Goal: Task Accomplishment & Management: Use online tool/utility

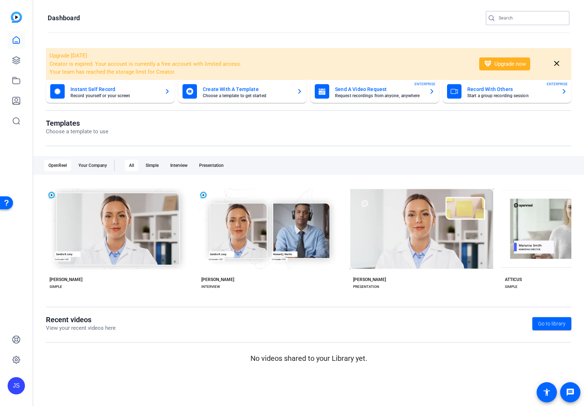
click at [518, 21] on input "Search" at bounding box center [530, 18] width 65 height 9
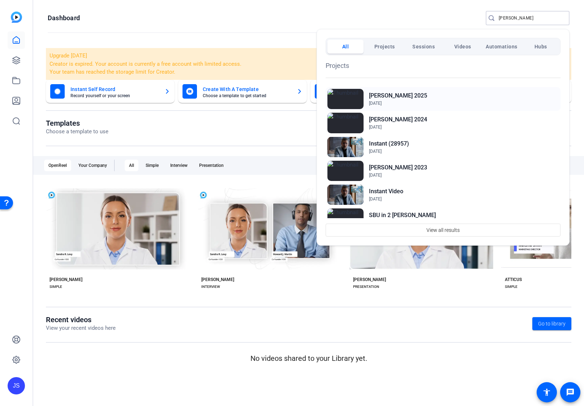
type input "stan"
click at [414, 89] on div "STAN BERGMAN 2025 Jan 22, 2025" at bounding box center [442, 99] width 235 height 24
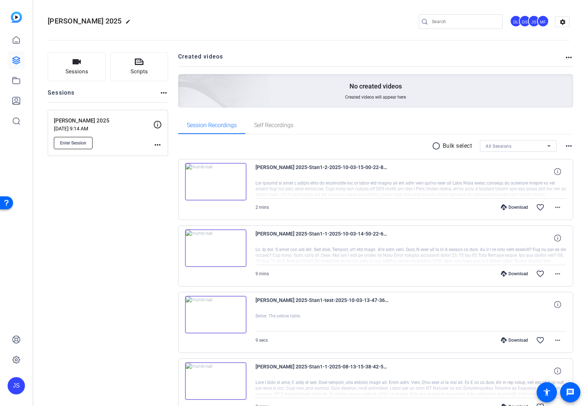
click at [79, 146] on button "Enter Session" at bounding box center [73, 143] width 39 height 12
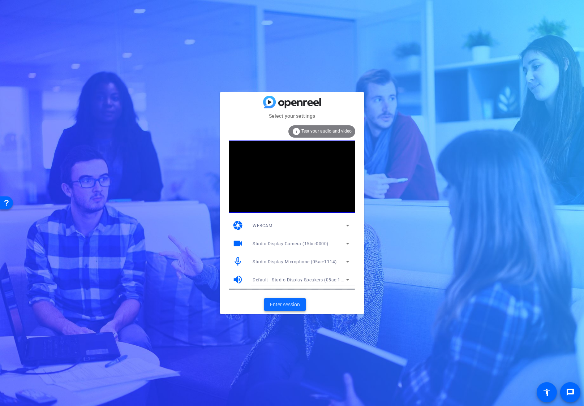
click at [301, 298] on span at bounding box center [285, 304] width 42 height 17
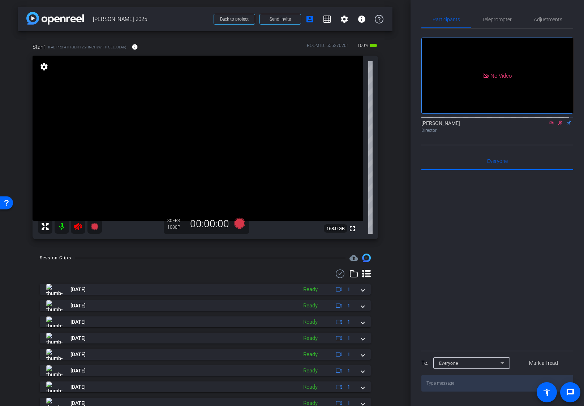
click at [548, 125] on icon at bounding box center [551, 122] width 6 height 5
click at [79, 220] on mat-icon at bounding box center [78, 226] width 14 height 14
click at [507, 26] on span "Teleprompter" at bounding box center [497, 19] width 30 height 17
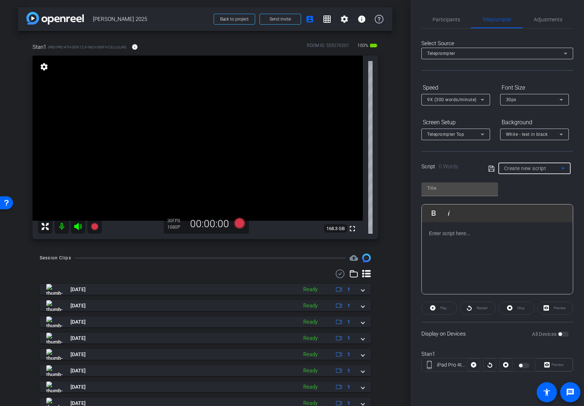
click at [528, 167] on span "Create new script" at bounding box center [525, 168] width 42 height 6
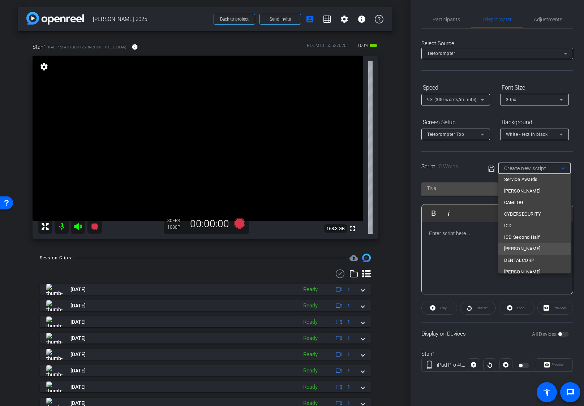
scroll to position [22, 0]
click at [530, 254] on span "DENTALCORP" at bounding box center [519, 253] width 30 height 9
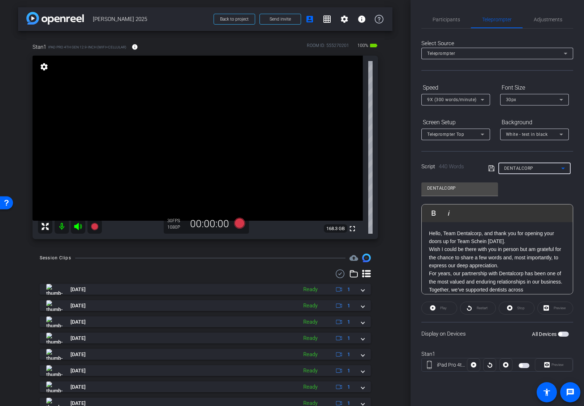
click at [82, 228] on icon at bounding box center [78, 226] width 9 height 9
click at [457, 23] on span "Participants" at bounding box center [445, 19] width 27 height 17
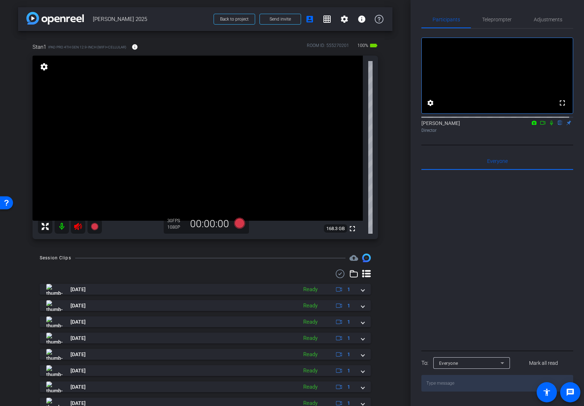
click at [538, 133] on div "Joe Savino flip Director" at bounding box center [497, 127] width 152 height 14
click at [541, 125] on icon at bounding box center [542, 123] width 5 height 4
click at [558, 125] on icon at bounding box center [559, 123] width 3 height 5
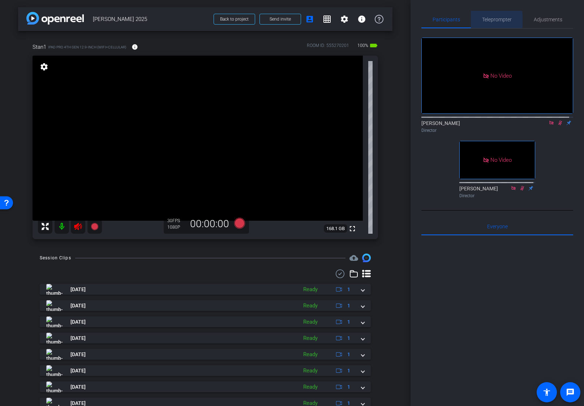
click at [494, 20] on span "Teleprompter" at bounding box center [497, 19] width 30 height 5
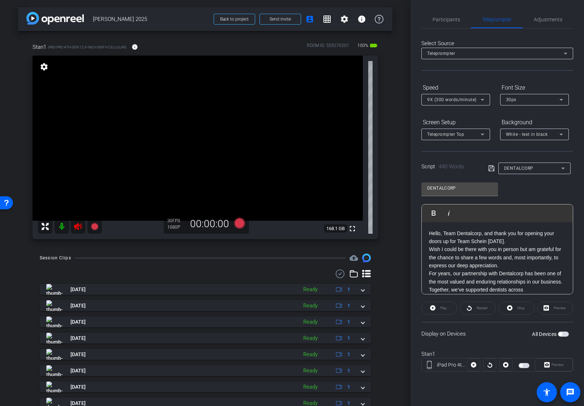
click at [505, 220] on div "Play Play from this location Play Selected Play and display the selected text o…" at bounding box center [496, 213] width 151 height 18
click at [510, 242] on p "Hello, Team Dentalcorp, and thank you for opening your doors up for Team Schein…" at bounding box center [497, 237] width 137 height 16
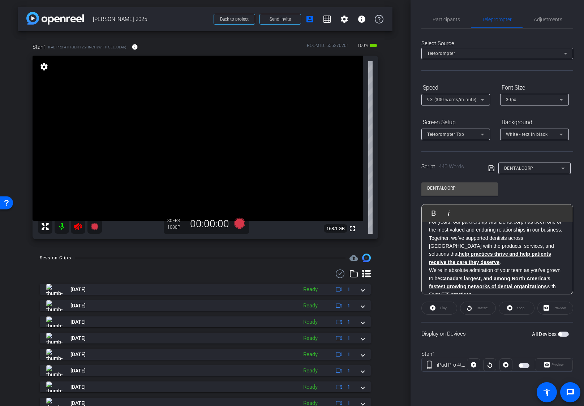
scroll to position [0, 0]
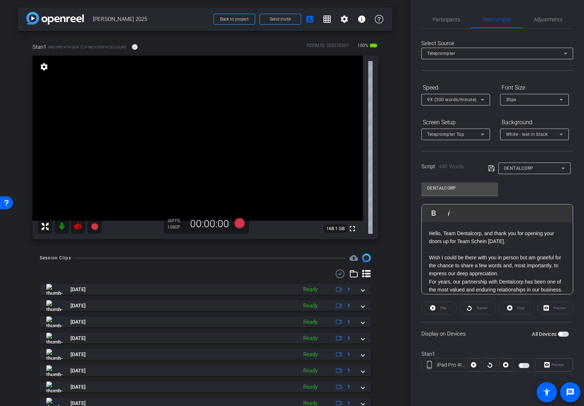
click at [510, 272] on p "Wish I could be there with you in person but am grateful for the chance to shar…" at bounding box center [497, 266] width 137 height 24
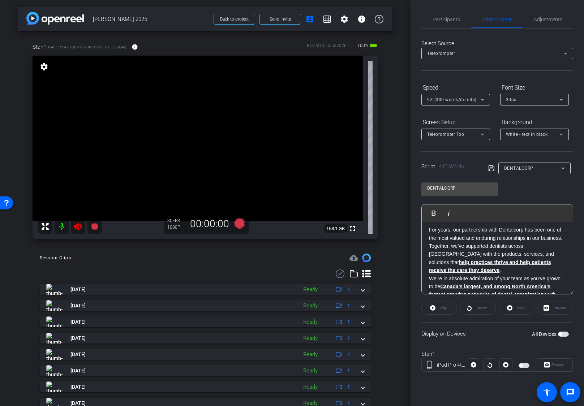
click at [468, 242] on p "For years, our partnership with Dentalcorp has been one of the most valued and …" at bounding box center [497, 234] width 137 height 16
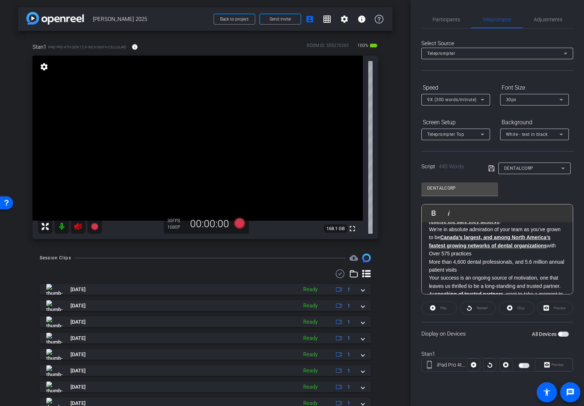
scroll to position [120, 0]
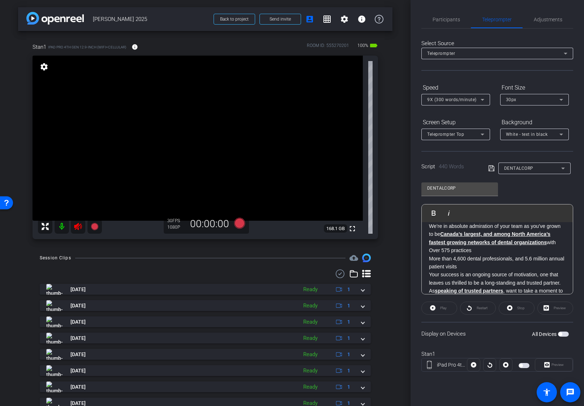
click at [478, 250] on p "Over 575 practices" at bounding box center [497, 250] width 137 height 8
click at [428, 258] on div "Hello, Team Dentalcorp, and thank you for opening your doors up for Team Schein…" at bounding box center [496, 356] width 151 height 508
click at [429, 274] on p "Your success is an ongoing source of motivation, one that leaves us thrilled to…" at bounding box center [497, 278] width 137 height 16
click at [429, 258] on p "More than 4,600 dental professionals, and 5.6 million annual patient visits" at bounding box center [497, 263] width 137 height 16
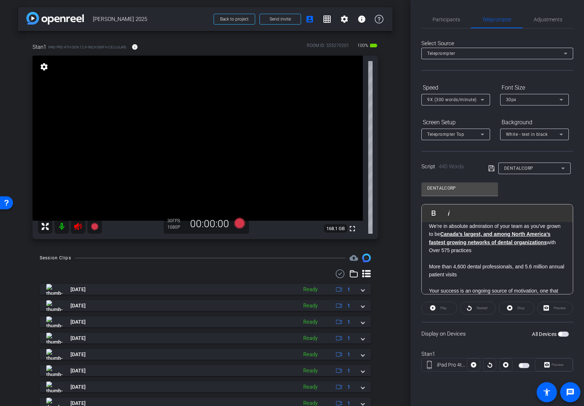
click at [430, 250] on p "Over 575 practices" at bounding box center [497, 250] width 137 height 8
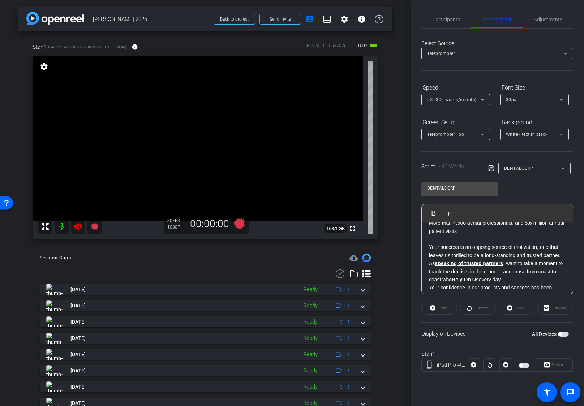
scroll to position [181, 0]
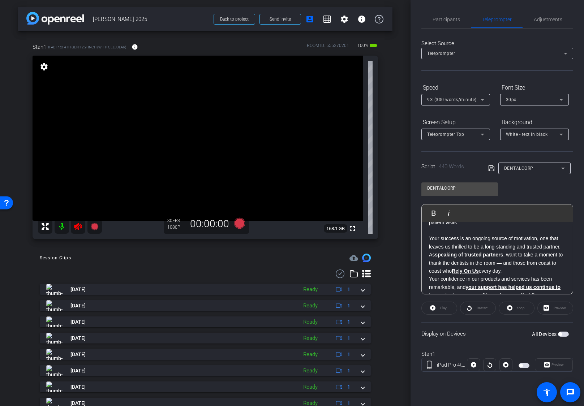
click at [453, 251] on p "Your success is an ongoing source of motivation, one that leaves us thrilled to…" at bounding box center [497, 238] width 137 height 24
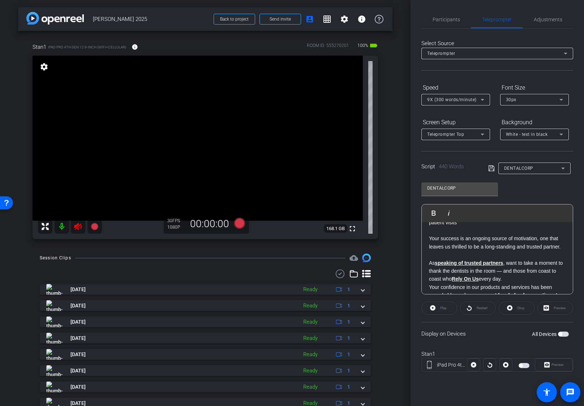
scroll to position [241, 0]
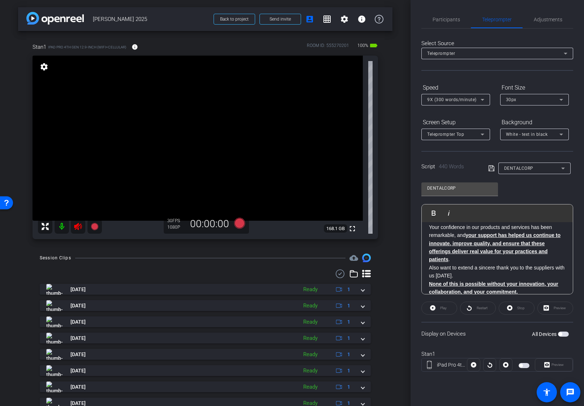
click at [518, 223] on p "As speaking of trusted partners , want to take a moment to thank the dentists i…" at bounding box center [497, 211] width 137 height 24
click at [475, 263] on p "Your confidence in our products and services has been remarkable, and your supp…" at bounding box center [497, 243] width 137 height 40
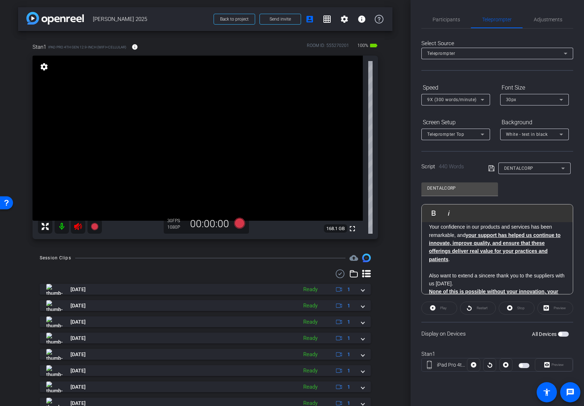
scroll to position [309, 0]
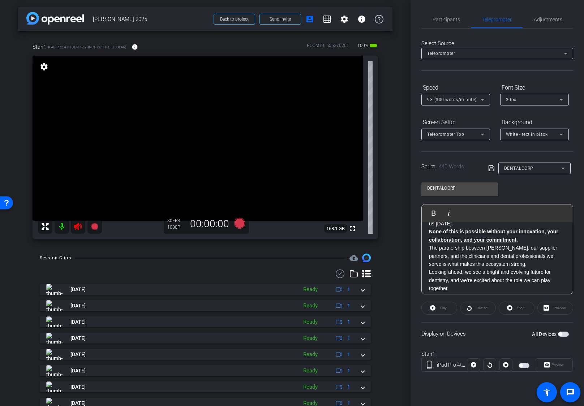
click at [472, 228] on p "Also want to extend a sincere thank you to the suppliers with us today." at bounding box center [497, 220] width 137 height 16
click at [524, 252] on p "The partnership between Henry Schein, our supplier partners, and the clinicians…" at bounding box center [497, 256] width 137 height 24
click at [527, 244] on p "None of this is possible without your innovation, your collaboration, and your …" at bounding box center [497, 236] width 137 height 16
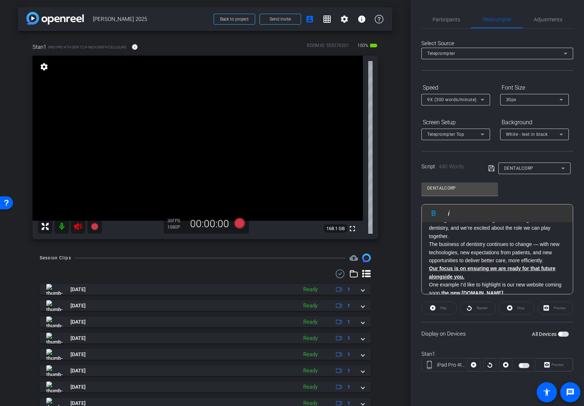
scroll to position [377, 0]
click at [466, 240] on p "Looking ahead, we see a bright and evolving future for dentistry, and we’re exc…" at bounding box center [497, 228] width 137 height 24
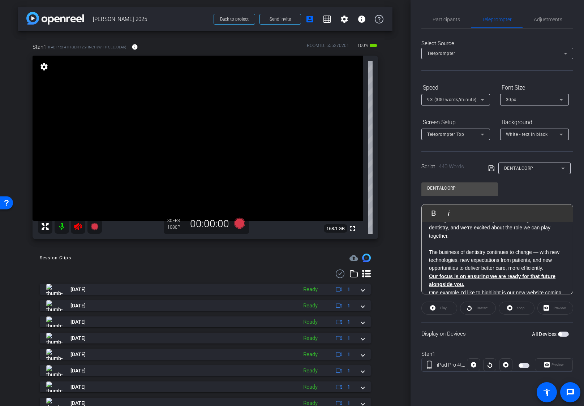
scroll to position [437, 0]
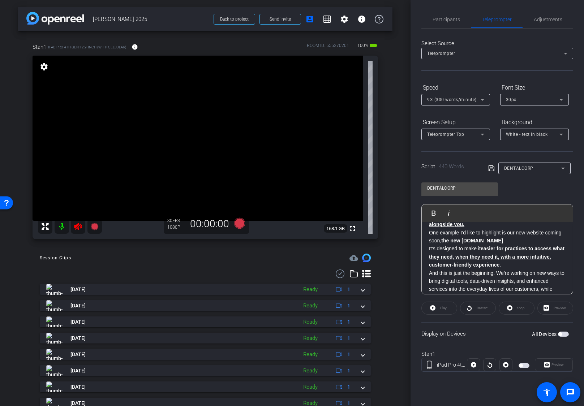
click at [482, 229] on p "Our focus is on ensuring we are ready for that future alongside you." at bounding box center [497, 220] width 137 height 16
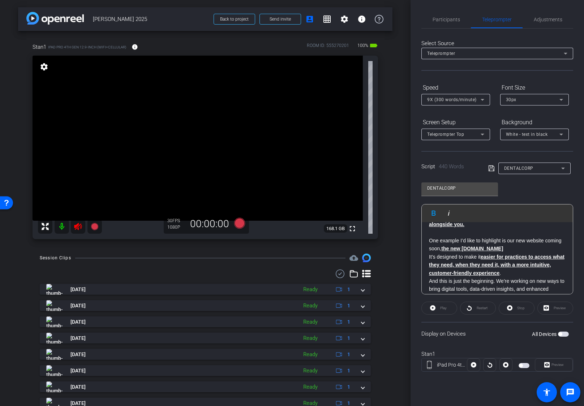
scroll to position [446, 0]
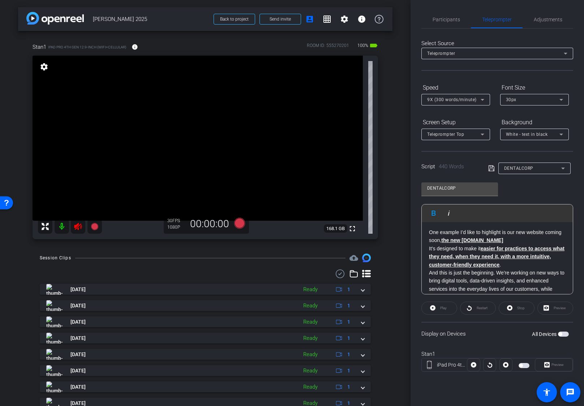
click at [530, 269] on p "It’s designed to make it easier for practices to access what they need, when th…" at bounding box center [497, 256] width 137 height 24
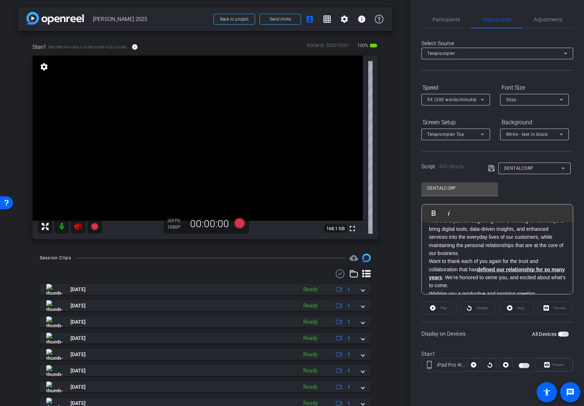
click at [491, 257] on p "And this is just the beginning. We’re working on new ways to bring digital tool…" at bounding box center [497, 237] width 137 height 40
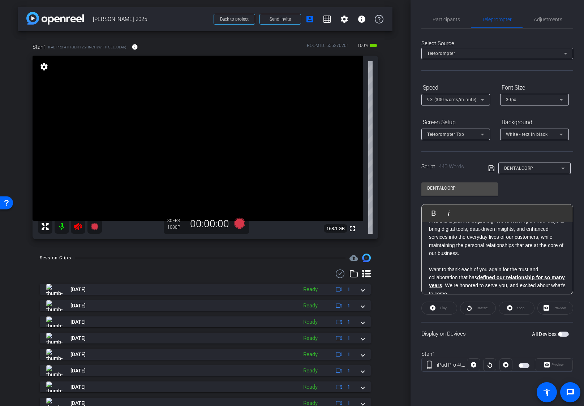
scroll to position [541, 0]
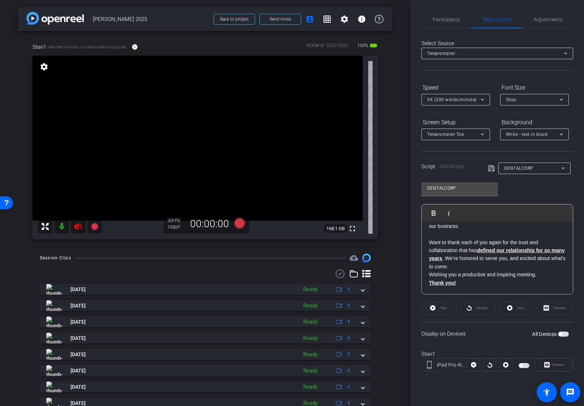
click at [490, 268] on p "Want to thank each of you again for the trust and collaboration that has define…" at bounding box center [497, 254] width 137 height 33
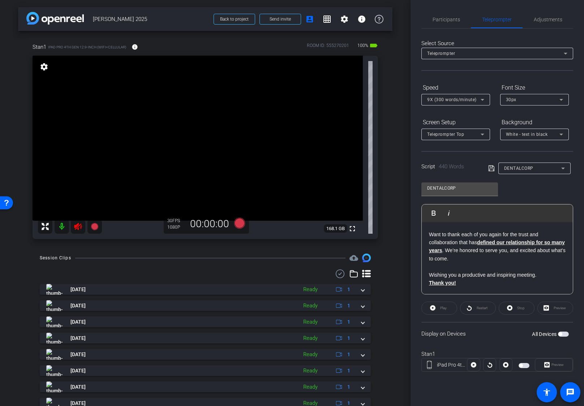
scroll to position [549, 0]
click at [476, 284] on p "Thank you!" at bounding box center [497, 283] width 137 height 8
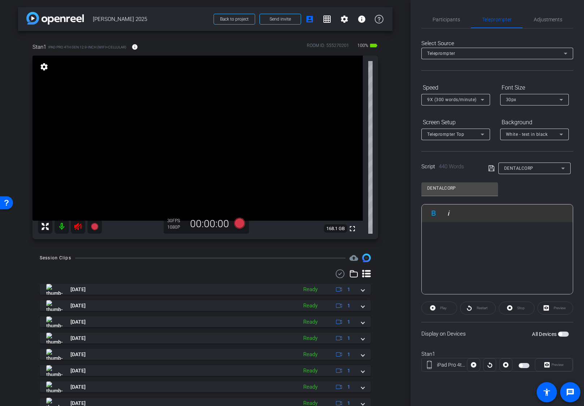
scroll to position [615, 0]
click at [490, 169] on icon at bounding box center [491, 168] width 7 height 9
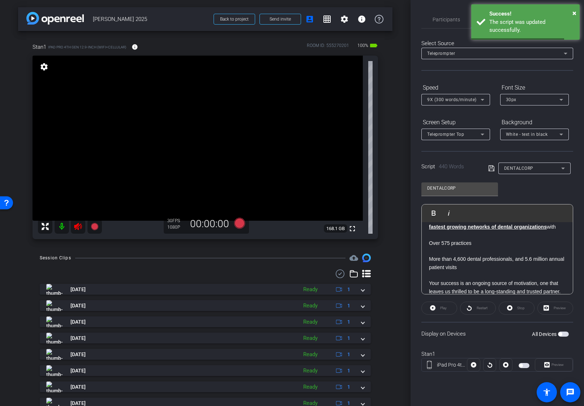
scroll to position [0, 0]
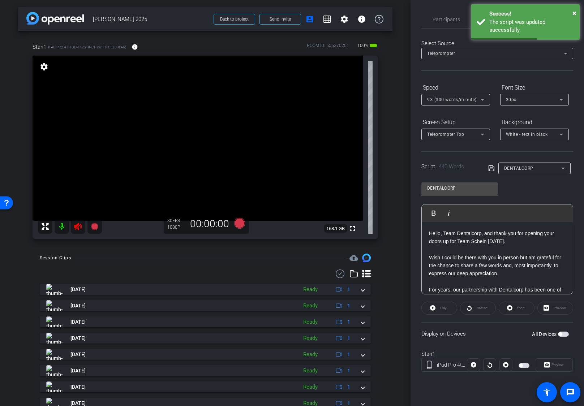
click at [518, 169] on span "DENTALCORP" at bounding box center [518, 168] width 29 height 5
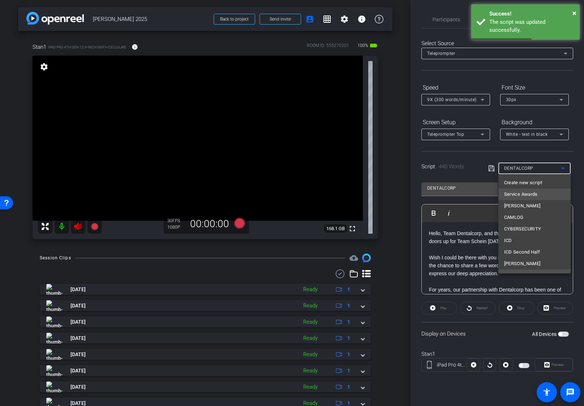
scroll to position [8, 0]
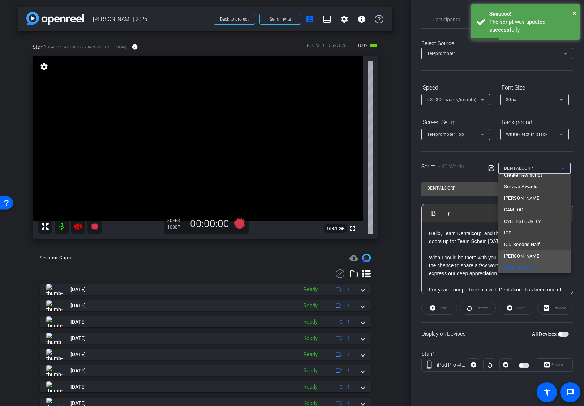
click at [533, 258] on mat-option "Tom" at bounding box center [534, 256] width 72 height 12
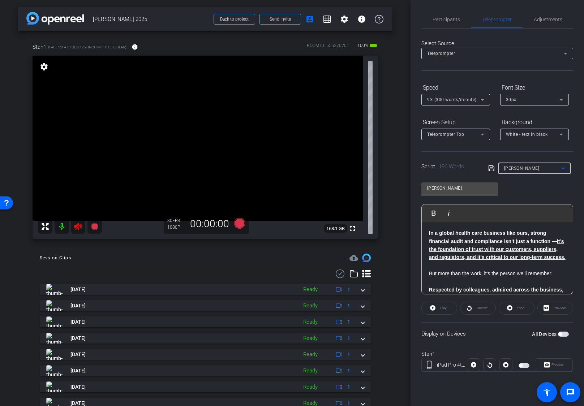
scroll to position [60, 0]
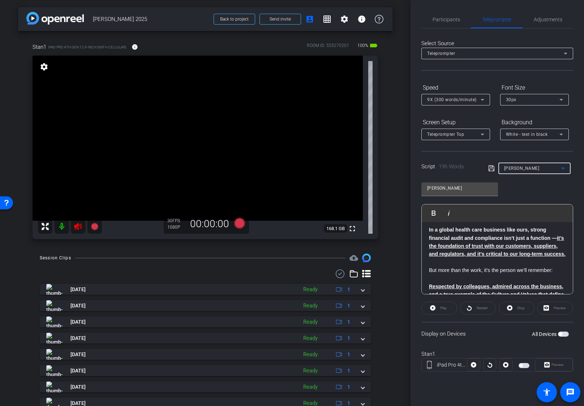
click at [543, 168] on div "Tom" at bounding box center [532, 168] width 57 height 9
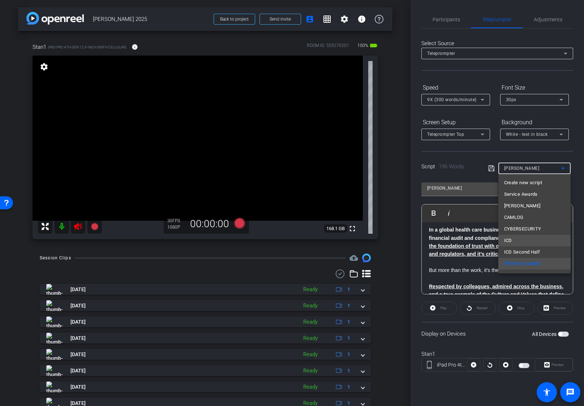
scroll to position [22, 0]
click at [537, 263] on span "HANS SALFISCHBERGER" at bounding box center [522, 264] width 36 height 9
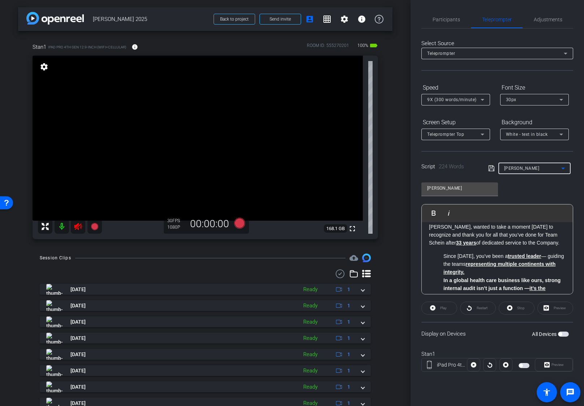
scroll to position [0, 0]
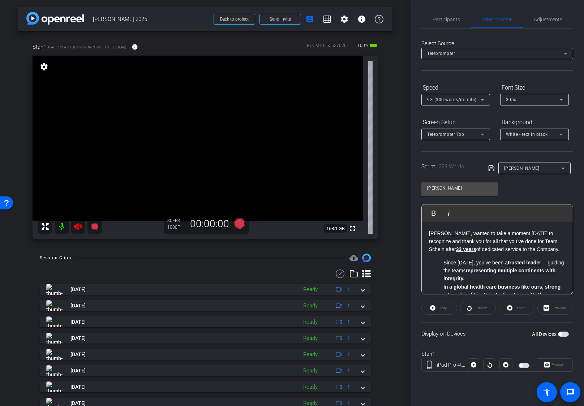
click at [443, 263] on li "Since 1992, you’ve been a trusted leader — guiding the teams representing multi…" at bounding box center [504, 271] width 122 height 24
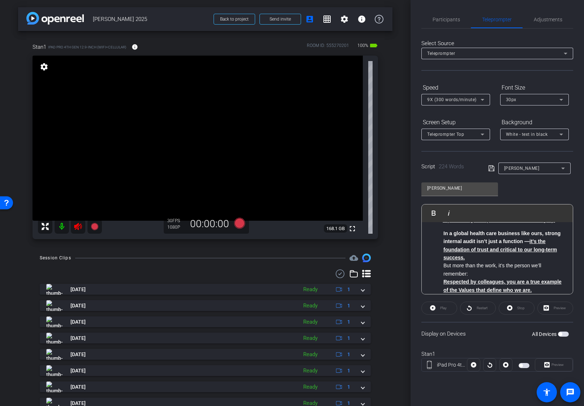
scroll to position [60, 0]
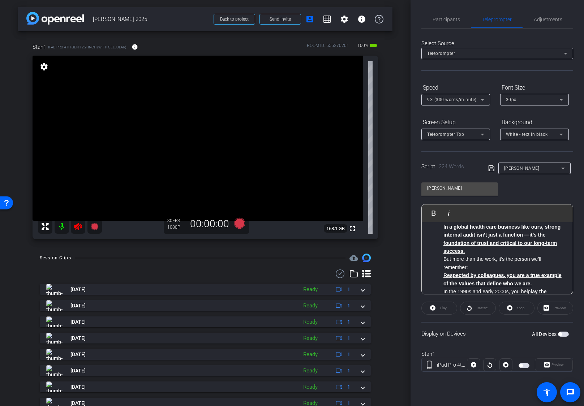
click at [442, 228] on ul "In a global health care business like ours, strong internal audit isn’t just a …" at bounding box center [497, 336] width 137 height 226
click at [443, 261] on li "But more than the work, it’s the person we’ll remember:" at bounding box center [504, 263] width 122 height 16
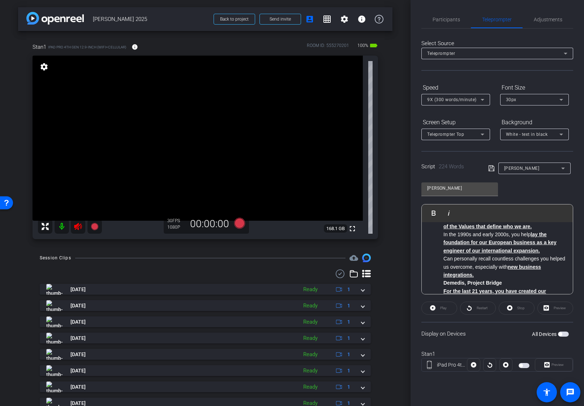
scroll to position [120, 0]
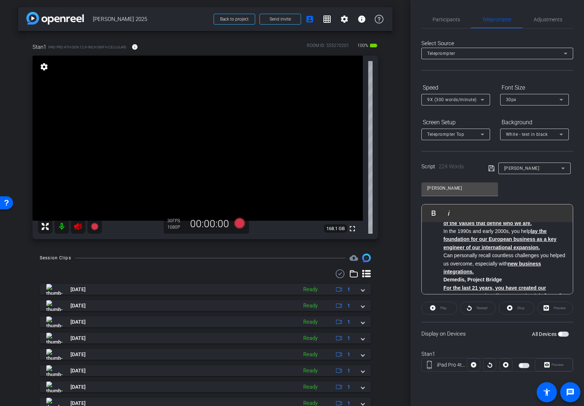
click at [445, 256] on li "Can personally recall countless challenges you helped us overcome, especially w…" at bounding box center [504, 263] width 122 height 24
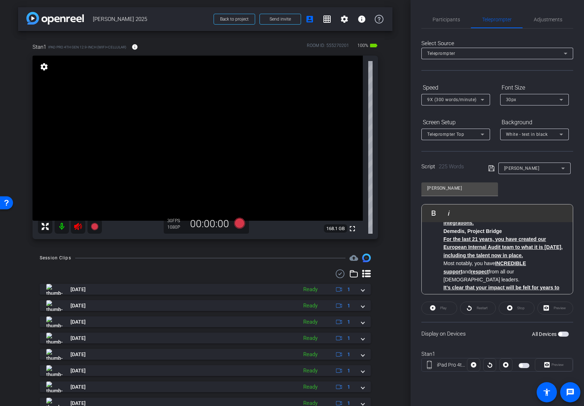
scroll to position [0, 0]
click at [445, 260] on li "Most notably, you have INCREDIBLE support and respect from all our European lea…" at bounding box center [504, 268] width 122 height 24
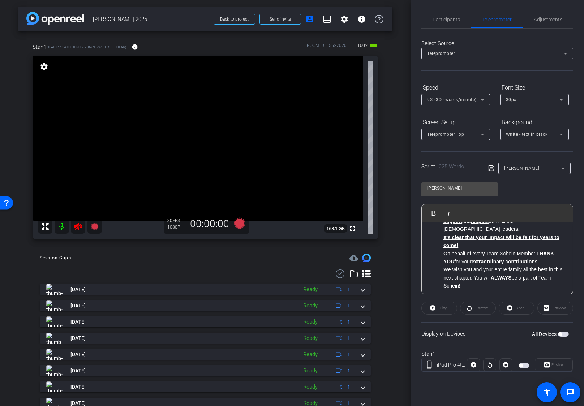
click at [443, 250] on li "On behalf of every Team Schein Member, THANK YOU for your extraordinary contrib…" at bounding box center [504, 258] width 122 height 16
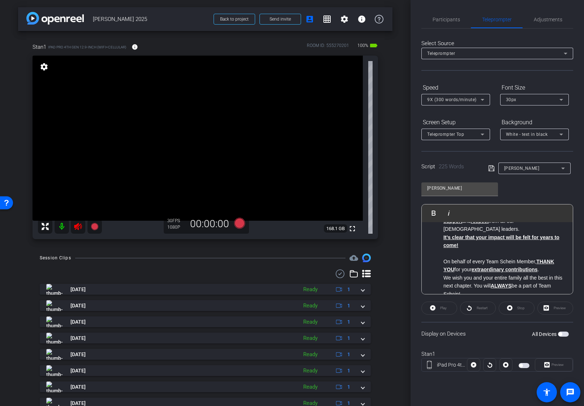
click at [481, 284] on li "We wish you and your entire family all the best in this next chapter. You will …" at bounding box center [504, 286] width 122 height 24
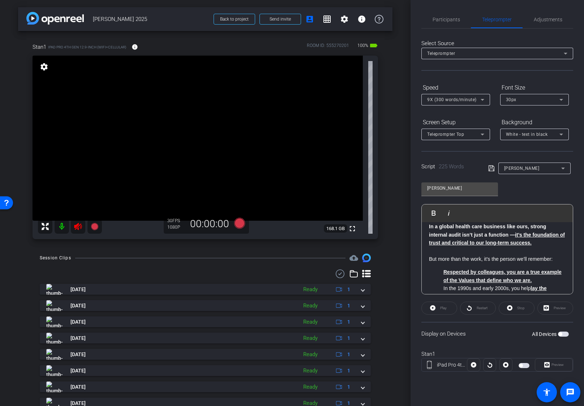
scroll to position [60, 0]
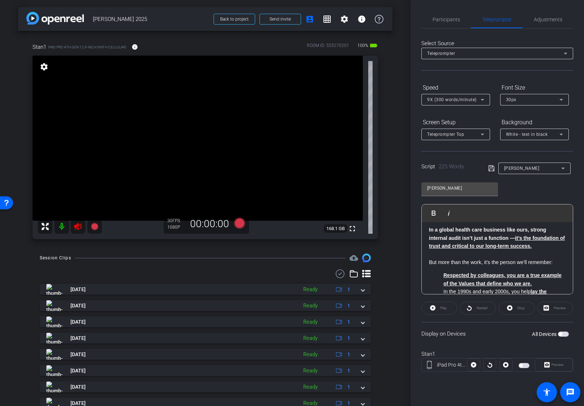
click at [444, 273] on u "Respected by colleagues, you are a true example of the Values that define who w…" at bounding box center [502, 279] width 118 height 14
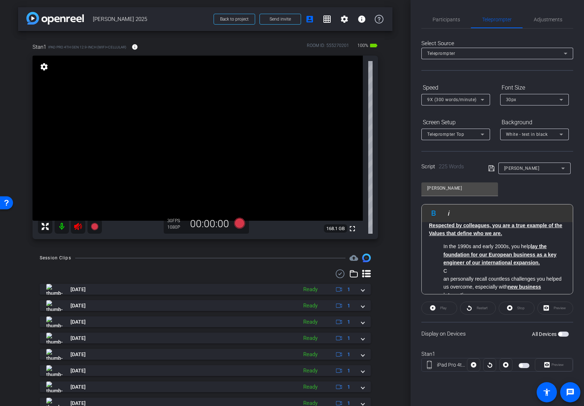
scroll to position [120, 0]
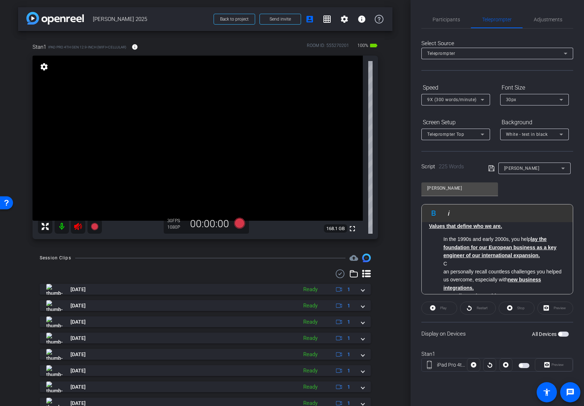
click at [444, 241] on li "In the 1990s and early 2000s, you help lay the foundation for our European busi…" at bounding box center [504, 247] width 122 height 24
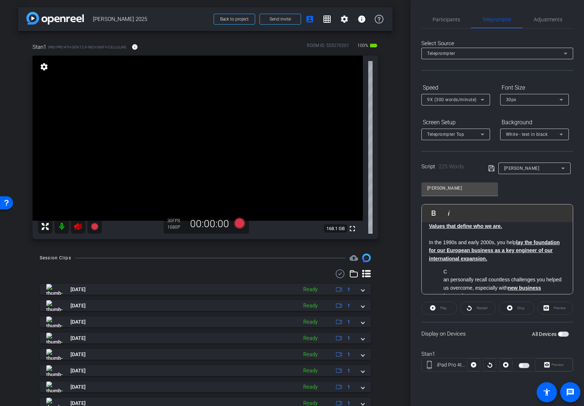
click at [441, 280] on ul "C an personally recall countless challenges you helped us overcome, especially …" at bounding box center [497, 385] width 137 height 234
click at [443, 270] on li "Can personally recall countless challenges you helped us overcome, especially w…" at bounding box center [504, 280] width 122 height 24
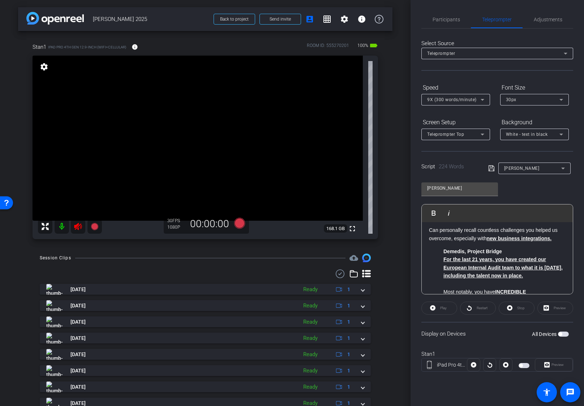
scroll to position [181, 0]
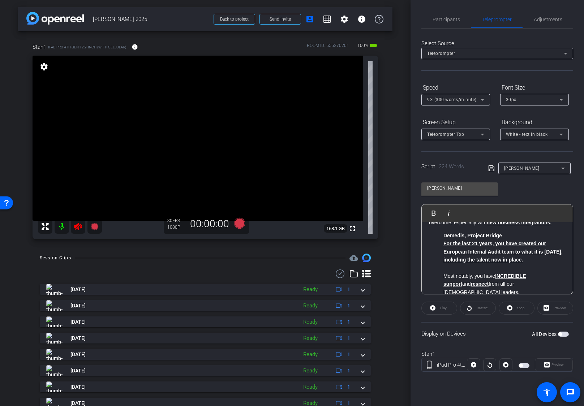
click at [444, 238] on strong "Demedis, Project Bridge" at bounding box center [472, 236] width 59 height 6
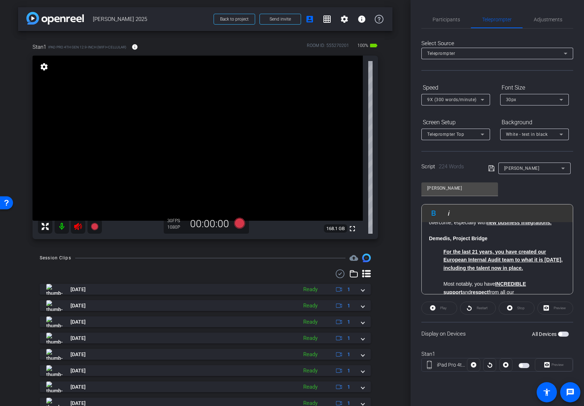
click at [442, 253] on ul "For the last 21 years, you have created our European Internal Audit team to wha…" at bounding box center [497, 345] width 137 height 194
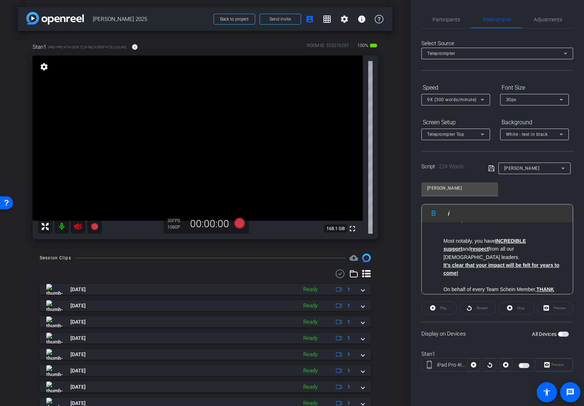
scroll to position [241, 0]
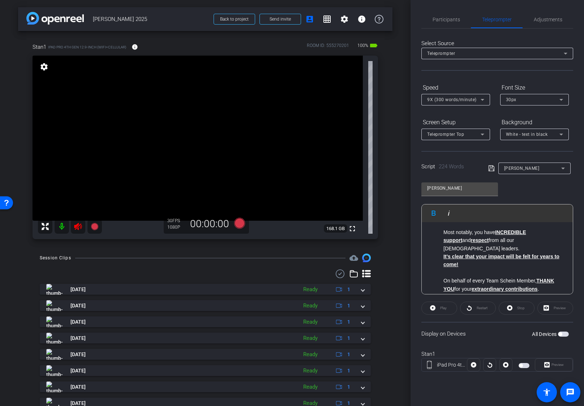
click at [444, 233] on li "Most notably, you have INCREDIBLE support and respect from all our European lea…" at bounding box center [504, 236] width 122 height 33
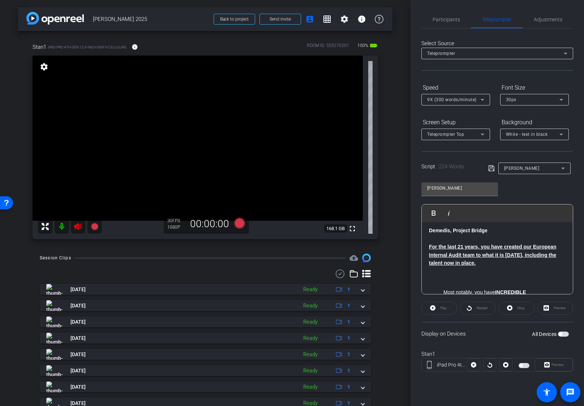
click at [449, 274] on li "Most notably, you have INCREDIBLE support and respect from all our European lea…" at bounding box center [504, 292] width 122 height 40
click at [443, 290] on li "Most notably, you have INCREDIBLE support and respect from all our European lea…" at bounding box center [504, 292] width 122 height 40
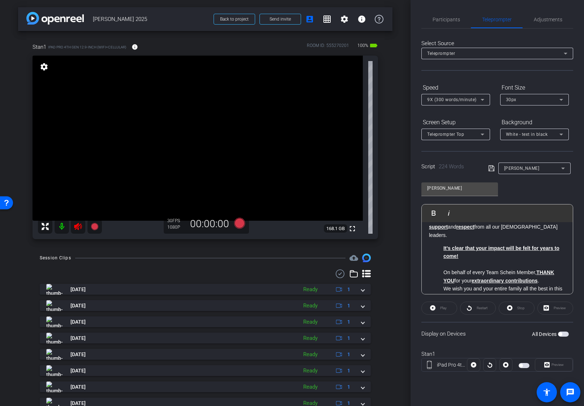
click at [442, 244] on ul "It’s clear that your impact will be felt for years to come! On behalf of every …" at bounding box center [497, 313] width 137 height 138
click at [444, 264] on li "On behalf of every Team Schein Member, THANK YOU for your extraordinary contrib…" at bounding box center [504, 272] width 122 height 24
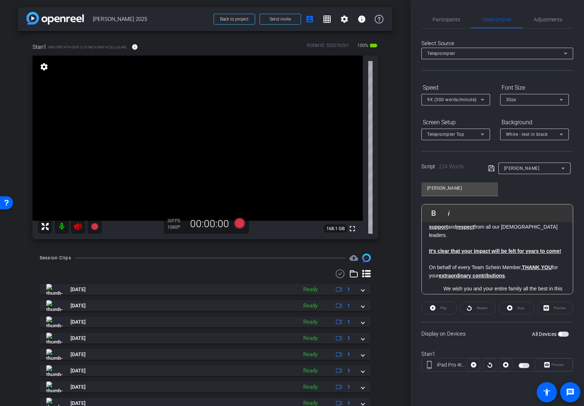
click at [443, 285] on li "We wish you and your entire family all the best in this next chapter. You will …" at bounding box center [504, 333] width 122 height 97
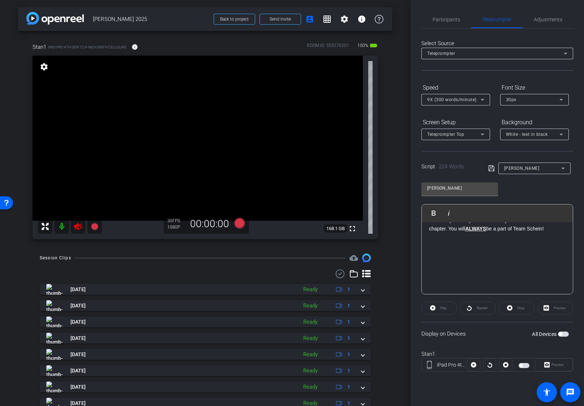
scroll to position [330, 0]
click at [491, 171] on icon at bounding box center [491, 168] width 6 height 6
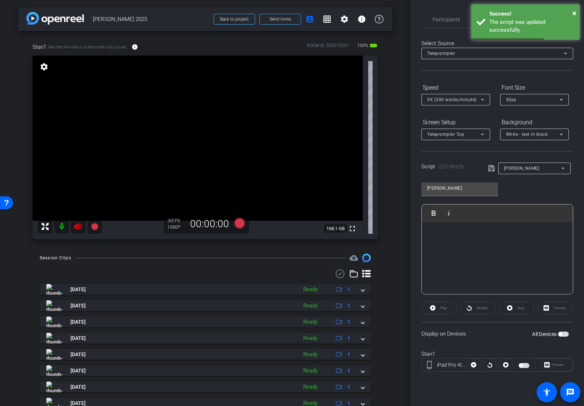
click at [493, 169] on icon at bounding box center [491, 168] width 6 height 6
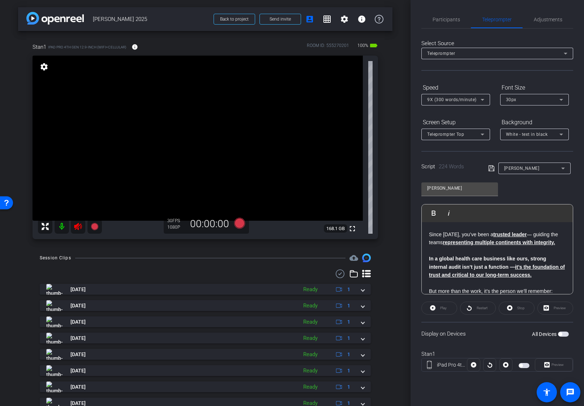
scroll to position [0, 0]
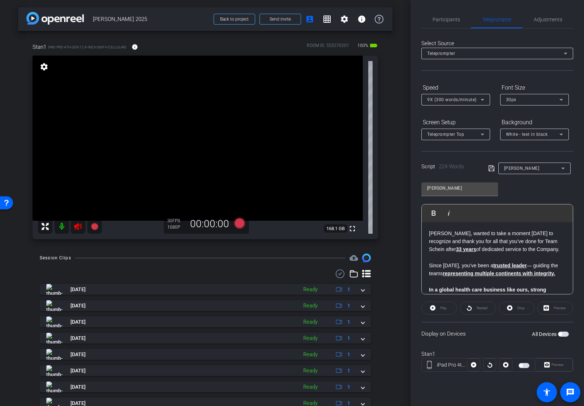
click at [490, 167] on icon at bounding box center [491, 168] width 6 height 6
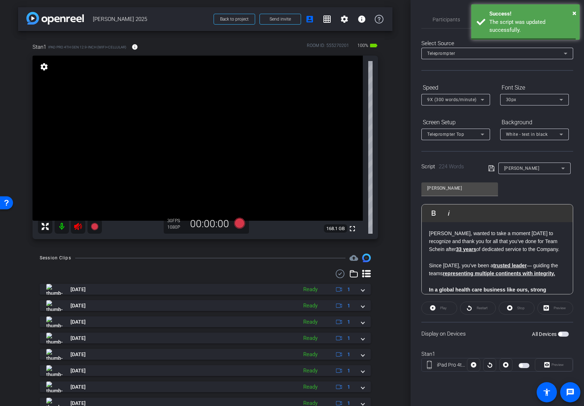
click at [509, 167] on span "HANS SALFISCHBERGER" at bounding box center [521, 168] width 35 height 5
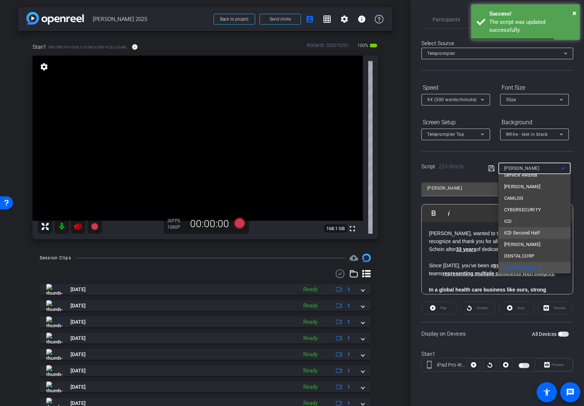
scroll to position [22, 0]
click at [528, 251] on span "DENTALCORP" at bounding box center [519, 253] width 30 height 9
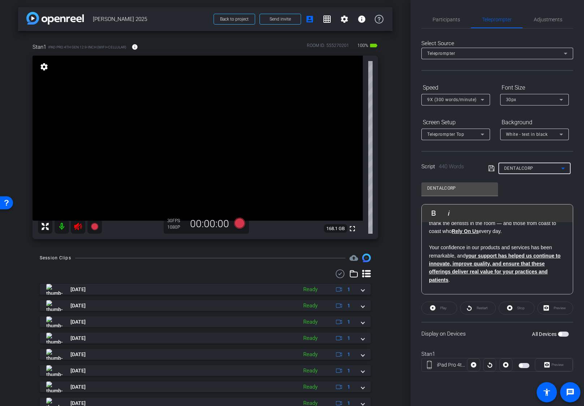
scroll to position [0, 0]
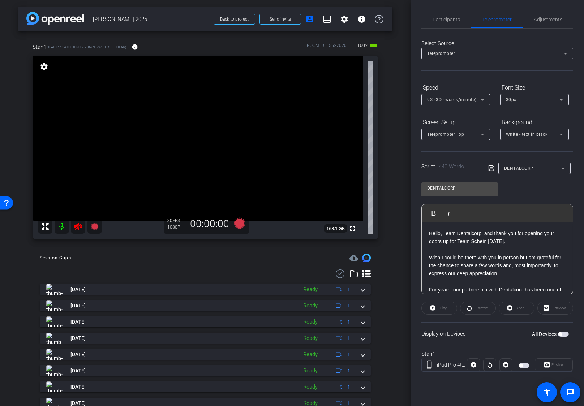
type input "HANS SALFISCHBERGER"
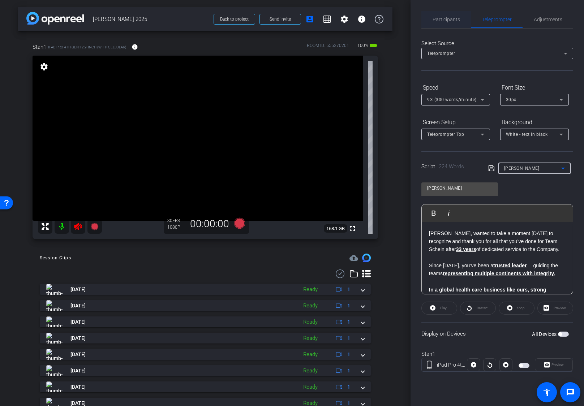
click at [451, 25] on span "Participants" at bounding box center [445, 19] width 27 height 17
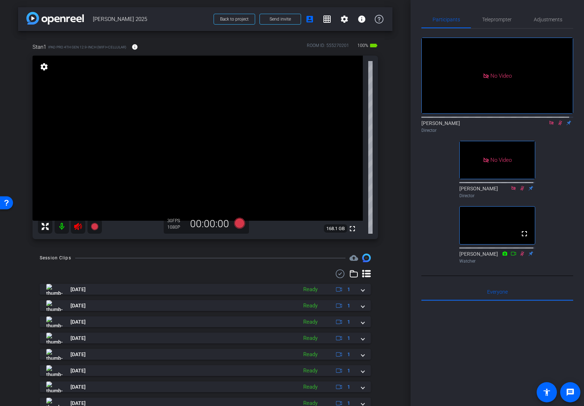
click at [548, 120] on icon at bounding box center [551, 122] width 6 height 5
click at [549, 125] on icon at bounding box center [551, 123] width 4 height 5
click at [78, 226] on icon at bounding box center [78, 226] width 9 height 9
click at [76, 222] on icon at bounding box center [78, 226] width 9 height 9
click at [500, 20] on span "Teleprompter" at bounding box center [497, 19] width 30 height 5
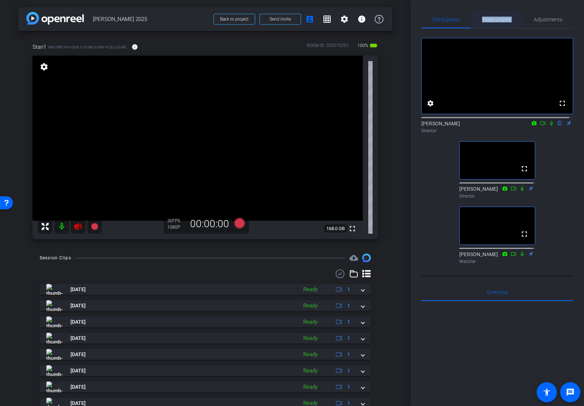
click at [500, 20] on span "Teleprompter" at bounding box center [497, 19] width 30 height 5
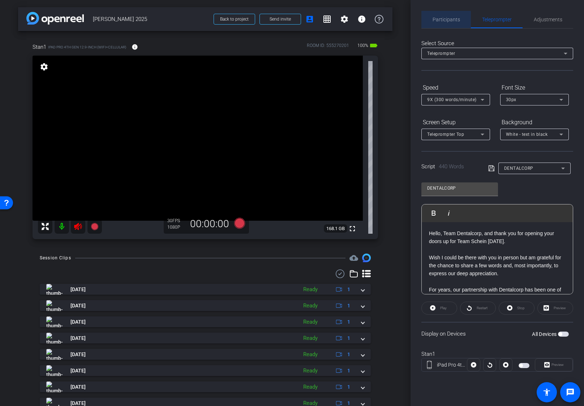
click at [440, 23] on span "Participants" at bounding box center [445, 19] width 27 height 17
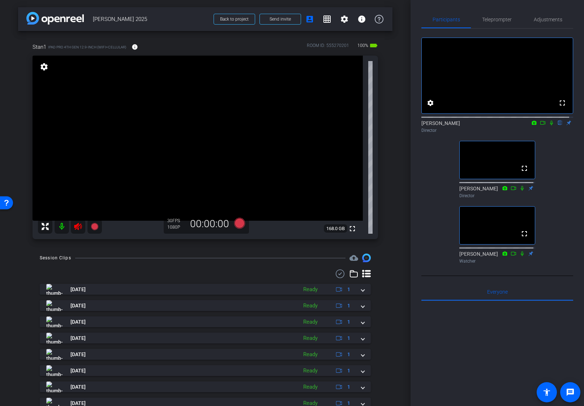
click at [567, 157] on div "fullscreen settings Joe Savino flip Director fullscreen David Levitsky Director…" at bounding box center [497, 148] width 152 height 238
click at [540, 125] on icon at bounding box center [543, 122] width 6 height 5
click at [549, 125] on icon at bounding box center [551, 122] width 6 height 5
click at [540, 125] on icon at bounding box center [543, 122] width 6 height 5
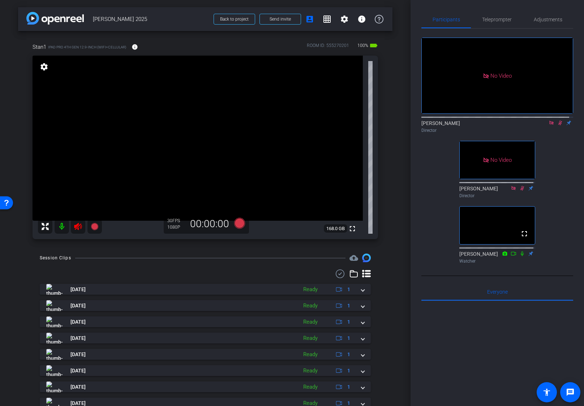
click at [556, 126] on mat-icon at bounding box center [559, 123] width 9 height 7
click at [549, 125] on icon at bounding box center [551, 123] width 4 height 4
click at [548, 125] on icon at bounding box center [551, 122] width 6 height 5
click at [494, 300] on span "Everyone 0" at bounding box center [497, 291] width 21 height 17
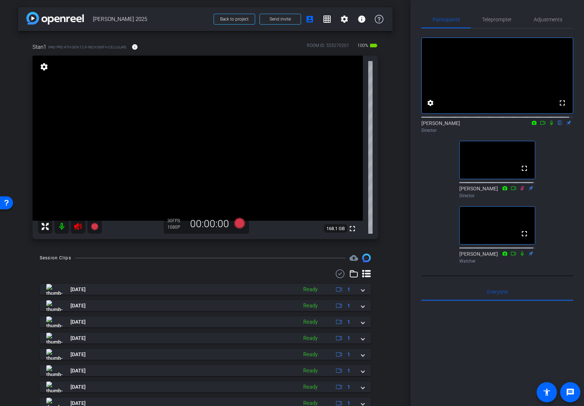
click at [550, 125] on icon at bounding box center [551, 123] width 3 height 5
click at [540, 125] on icon at bounding box center [543, 122] width 6 height 5
click at [557, 125] on icon at bounding box center [560, 122] width 6 height 5
click at [548, 125] on icon at bounding box center [551, 122] width 6 height 5
click at [79, 225] on icon at bounding box center [78, 226] width 8 height 7
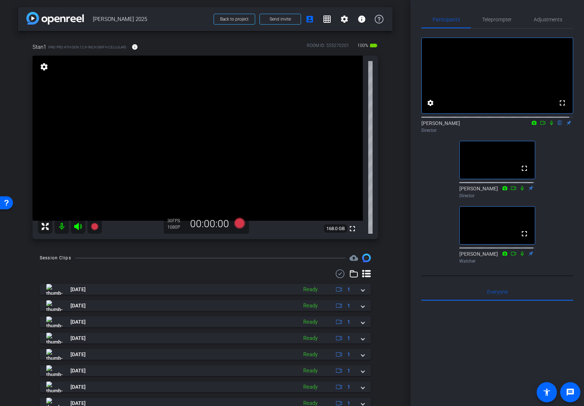
click at [77, 225] on icon at bounding box center [78, 226] width 8 height 7
click at [548, 125] on icon at bounding box center [551, 122] width 6 height 5
click at [549, 125] on icon at bounding box center [551, 123] width 4 height 5
drag, startPoint x: 536, startPoint y: 147, endPoint x: 537, endPoint y: 144, distance: 3.7
click at [536, 147] on div "fullscreen settings Joe Savino flip Director fullscreen David Levitsky Director…" at bounding box center [497, 148] width 152 height 238
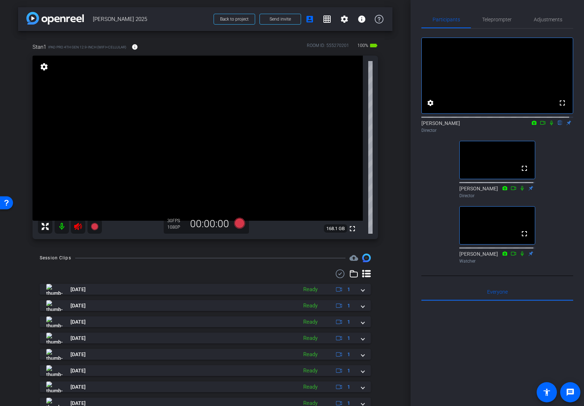
click at [540, 125] on icon at bounding box center [543, 122] width 6 height 5
click at [557, 125] on icon at bounding box center [560, 122] width 6 height 5
click at [548, 125] on icon at bounding box center [551, 122] width 6 height 5
click at [541, 125] on icon at bounding box center [542, 123] width 5 height 4
click at [548, 125] on icon at bounding box center [551, 122] width 6 height 5
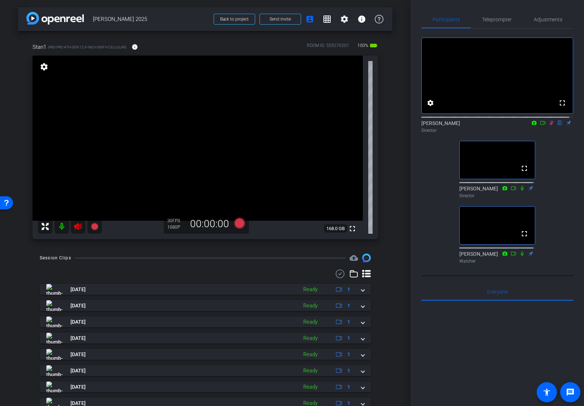
click at [549, 125] on icon at bounding box center [551, 123] width 4 height 5
click at [77, 225] on icon at bounding box center [78, 226] width 8 height 7
